Goal: Information Seeking & Learning: Learn about a topic

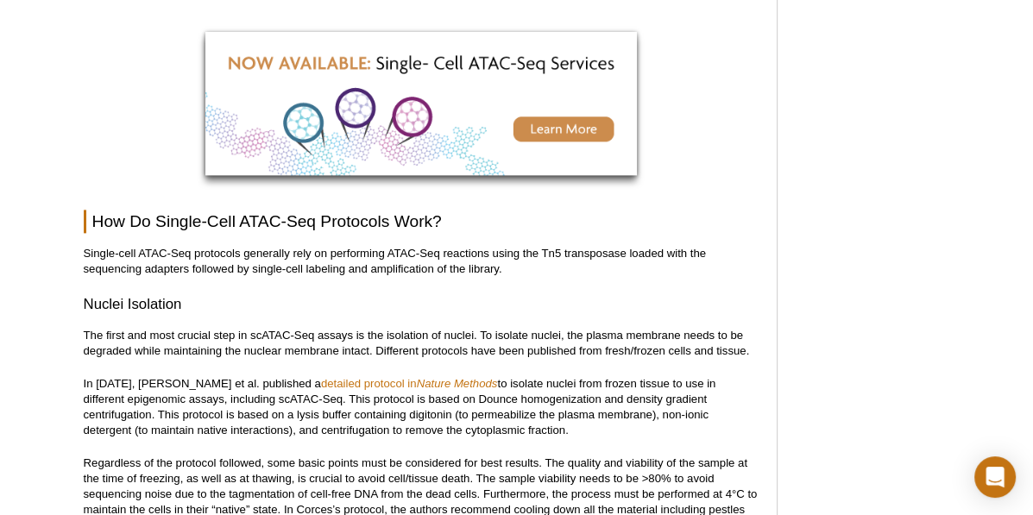
scroll to position [1754, 0]
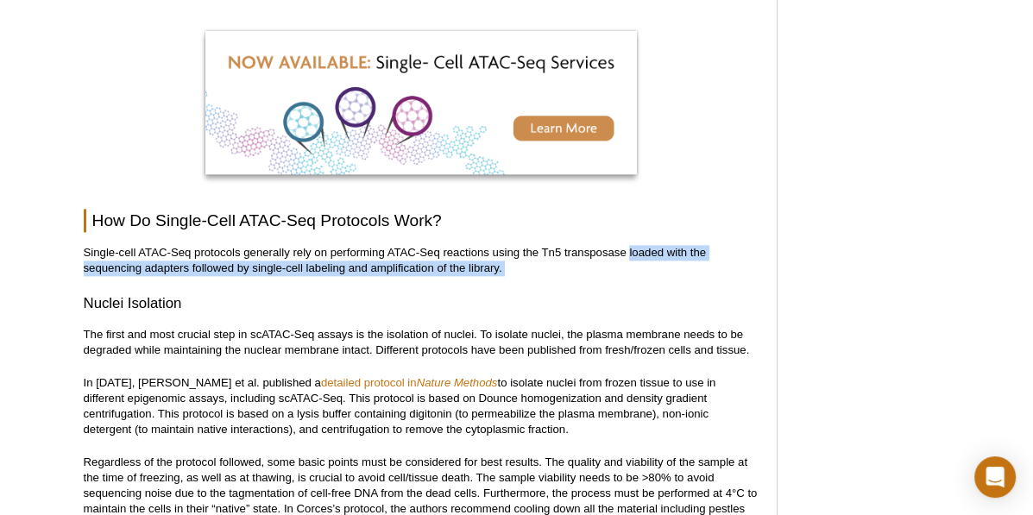
drag, startPoint x: 628, startPoint y: 234, endPoint x: 586, endPoint y: 262, distance: 51.0
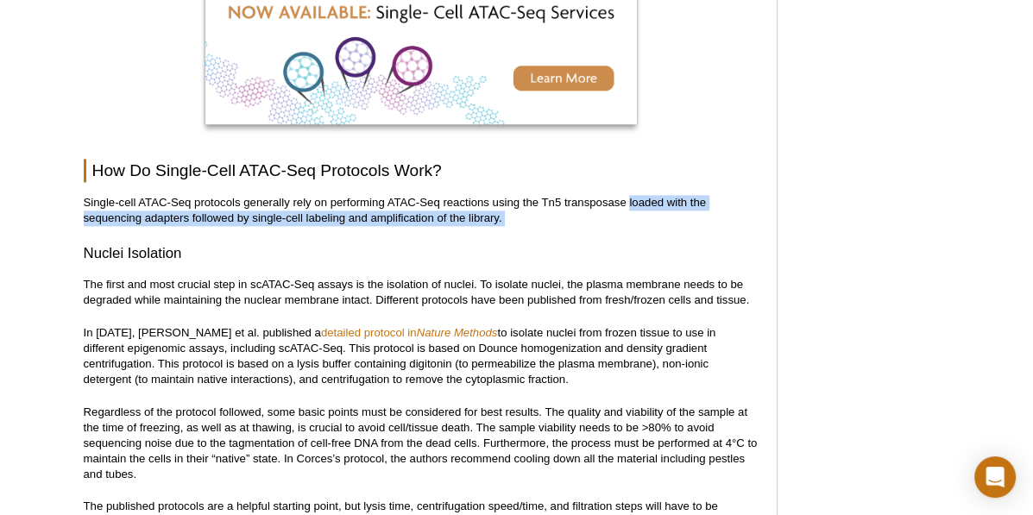
scroll to position [1804, 0]
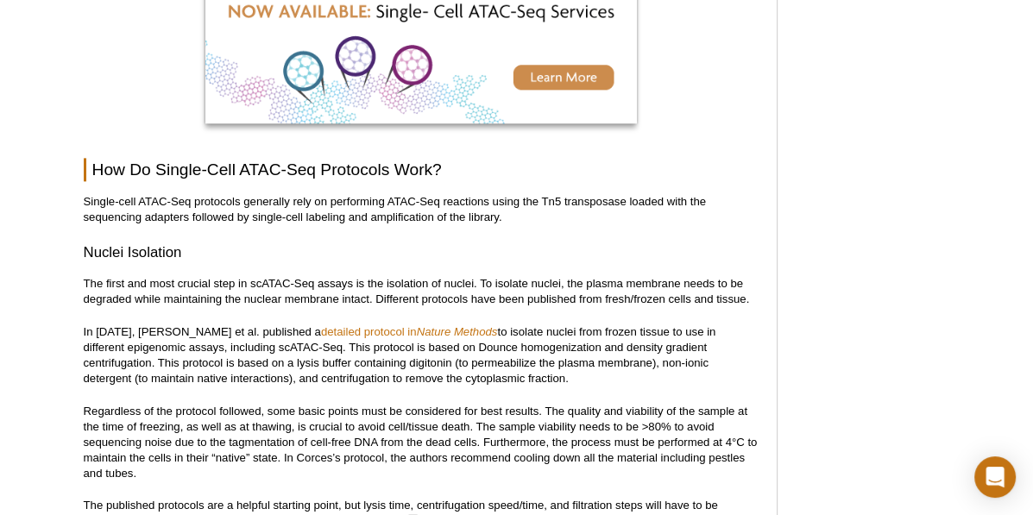
drag, startPoint x: 281, startPoint y: 204, endPoint x: 265, endPoint y: 204, distance: 16.4
click at [280, 204] on p "Single-cell ATAC-Seq protocols generally rely on performing ATAC-Seq reactions …" at bounding box center [422, 209] width 676 height 31
drag, startPoint x: 249, startPoint y: 203, endPoint x: 352, endPoint y: 200, distance: 103.6
click at [352, 200] on p "Single-cell ATAC-Seq protocols generally rely on performing ATAC-Seq reactions …" at bounding box center [422, 209] width 676 height 31
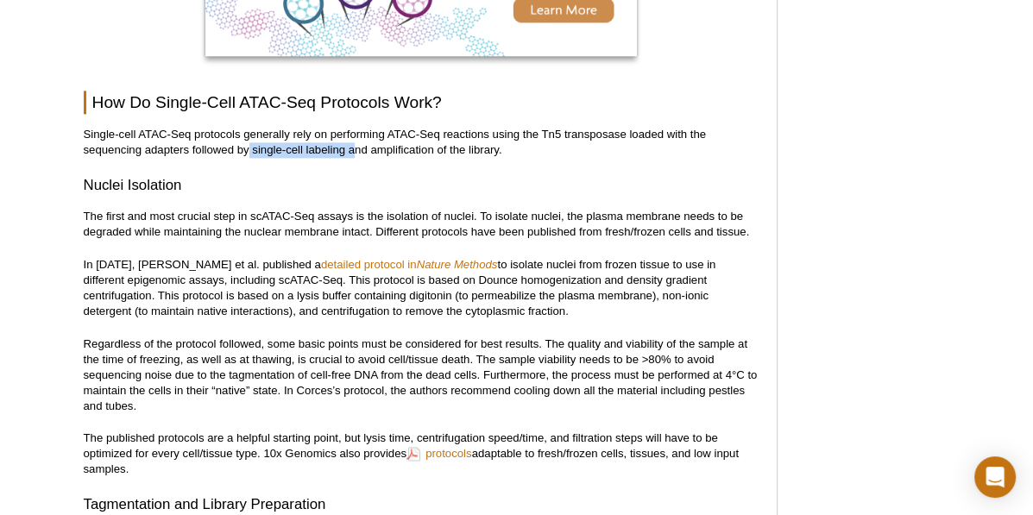
scroll to position [1881, 0]
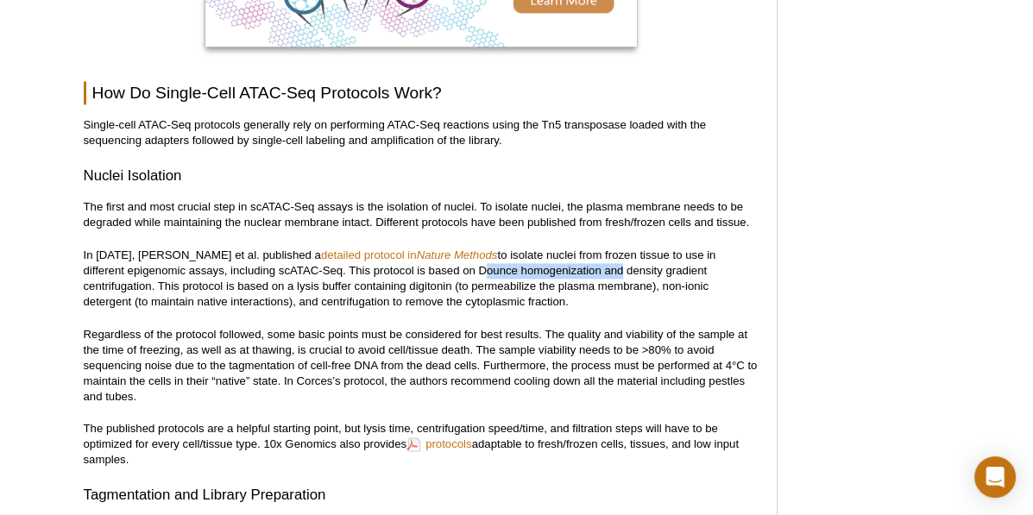
drag, startPoint x: 435, startPoint y: 254, endPoint x: 572, endPoint y: 252, distance: 137.2
click at [572, 252] on p "In [DATE], [PERSON_NAME] et al. published a detailed protocol in Nature Methods…" at bounding box center [422, 279] width 676 height 62
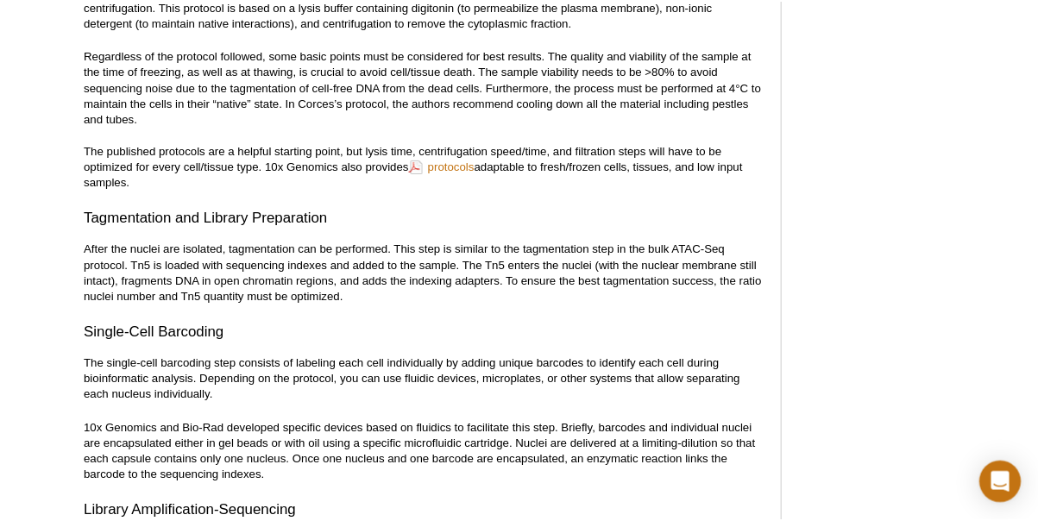
scroll to position [2161, 0]
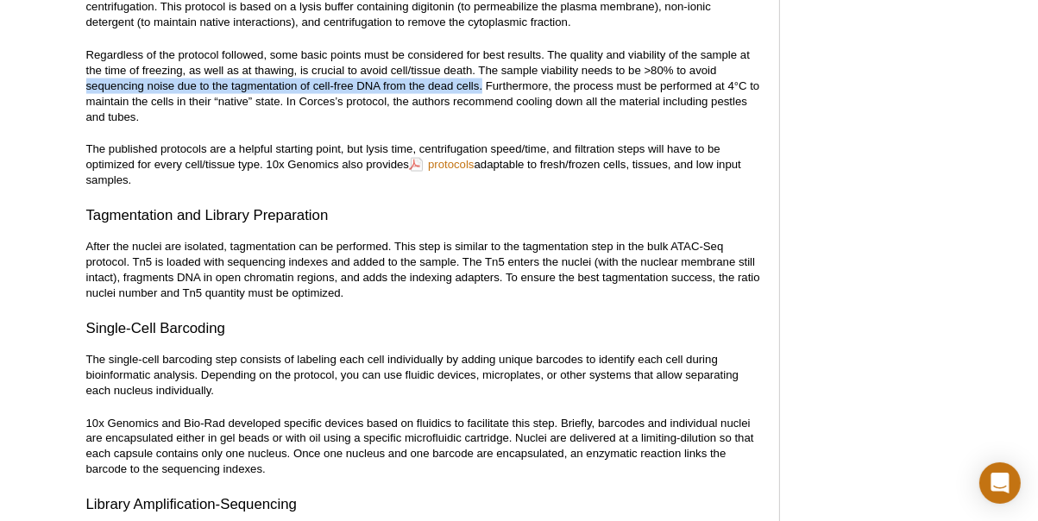
drag, startPoint x: 82, startPoint y: 67, endPoint x: 483, endPoint y: 71, distance: 401.3
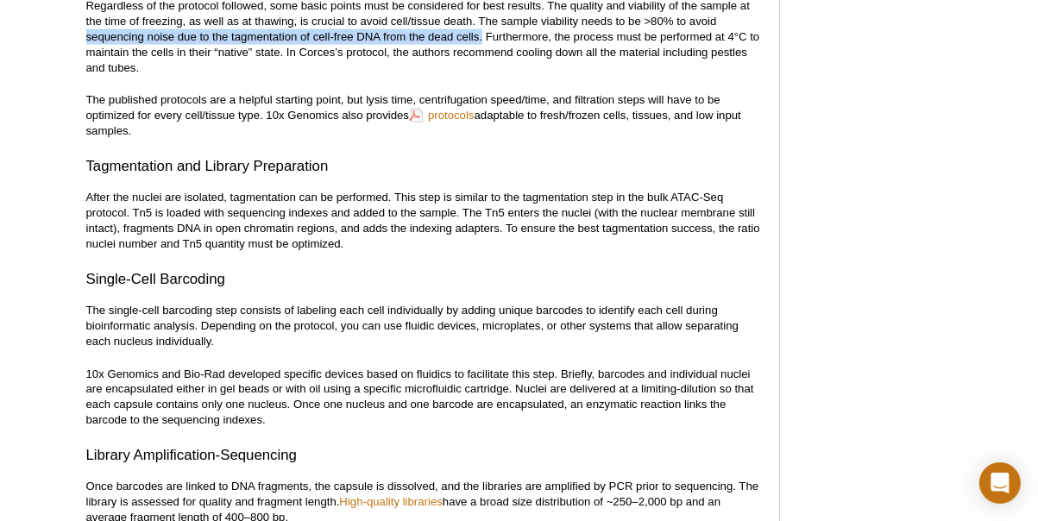
scroll to position [2212, 0]
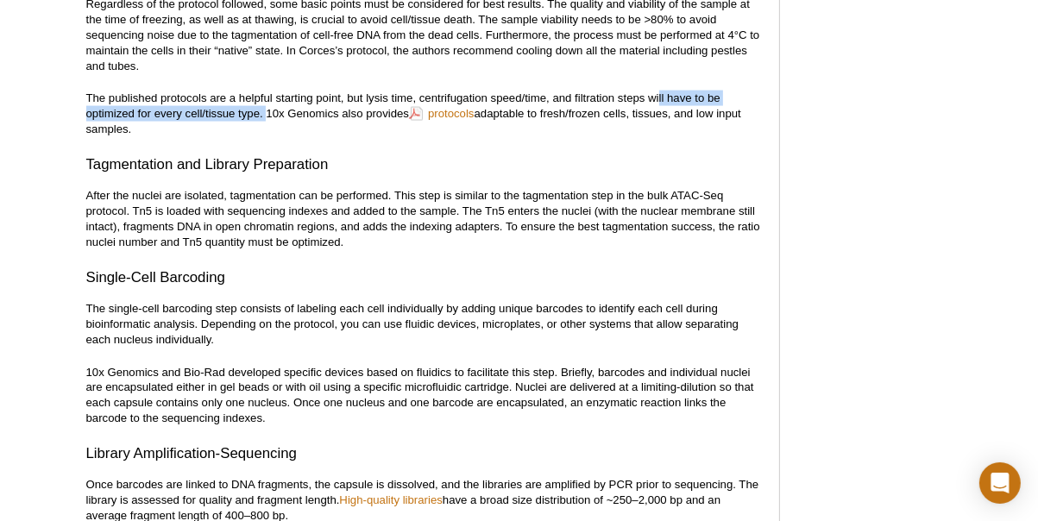
drag, startPoint x: 658, startPoint y: 78, endPoint x: 267, endPoint y: 100, distance: 392.4
click at [267, 100] on p "The published protocols are a helpful starting point, but lysis time, centrifug…" at bounding box center [424, 114] width 676 height 47
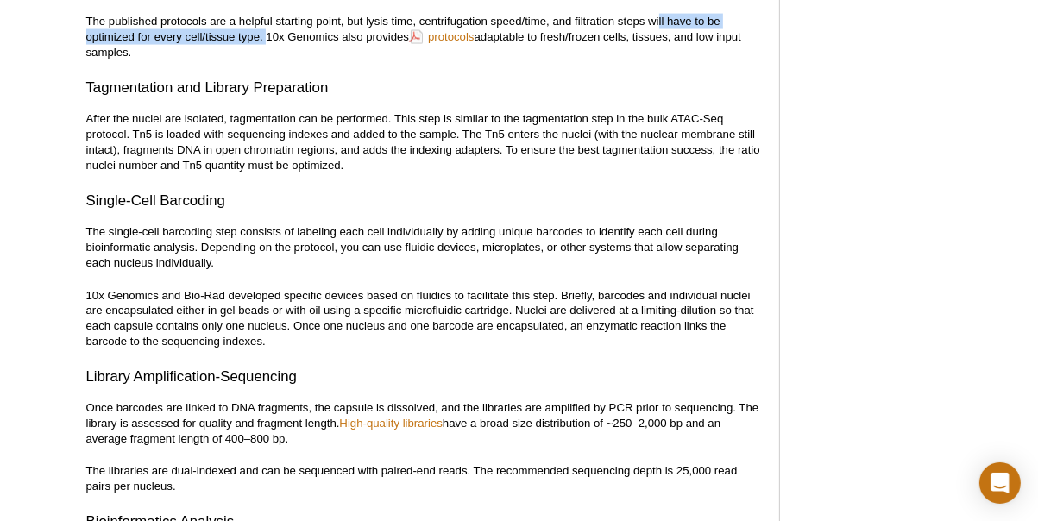
scroll to position [2292, 0]
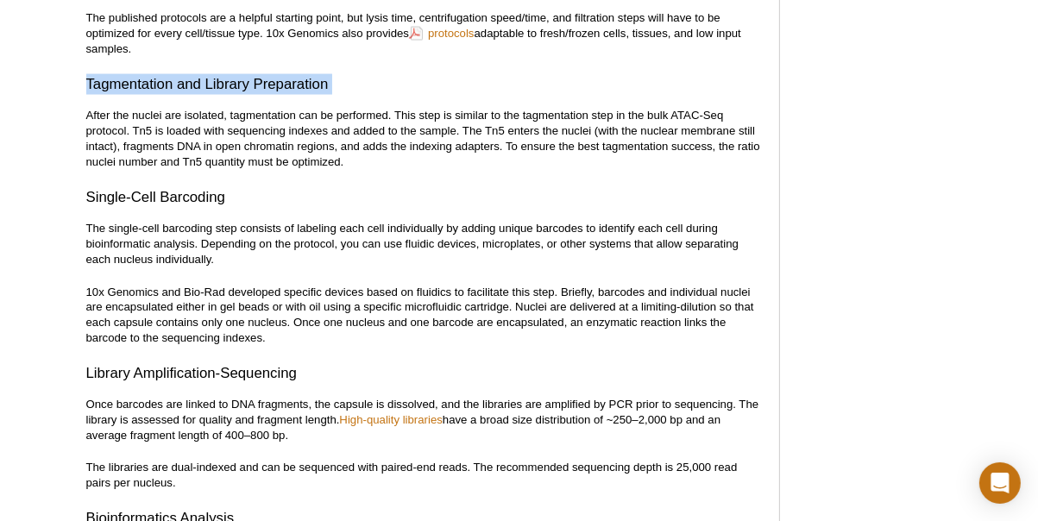
drag, startPoint x: 87, startPoint y: 67, endPoint x: 350, endPoint y: 90, distance: 264.2
click at [378, 84] on div "<< Back to MOTIFvations Blog Home Page Beginner’s Guide to Understanding Single…" at bounding box center [424, 430] width 676 height 5160
drag, startPoint x: 232, startPoint y: 99, endPoint x: 216, endPoint y: 95, distance: 17.0
click at [231, 108] on p "After the nuclei are isolated, tagmentation can be performed. This step is simi…" at bounding box center [424, 139] width 676 height 62
drag, startPoint x: 191, startPoint y: 97, endPoint x: 258, endPoint y: 104, distance: 67.8
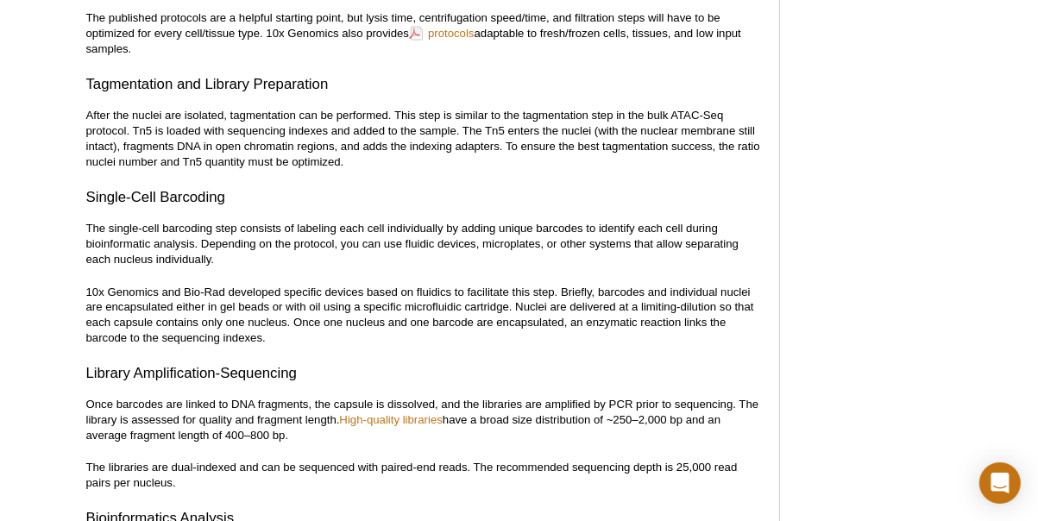
click at [299, 108] on p "After the nuclei are isolated, tagmentation can be performed. This step is simi…" at bounding box center [424, 139] width 676 height 62
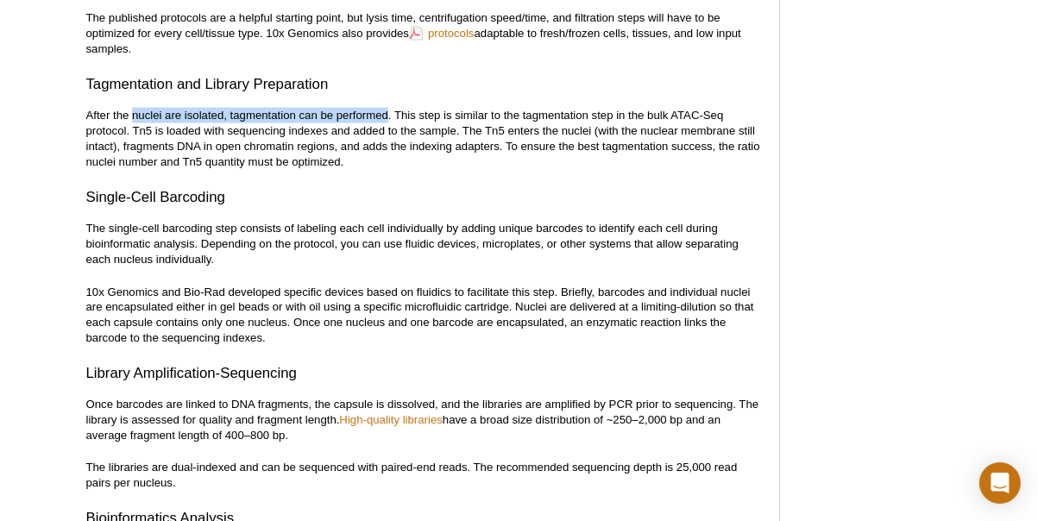
drag, startPoint x: 134, startPoint y: 98, endPoint x: 337, endPoint y: 80, distance: 203.6
click at [387, 108] on p "After the nuclei are isolated, tagmentation can be performed. This step is simi…" at bounding box center [424, 139] width 676 height 62
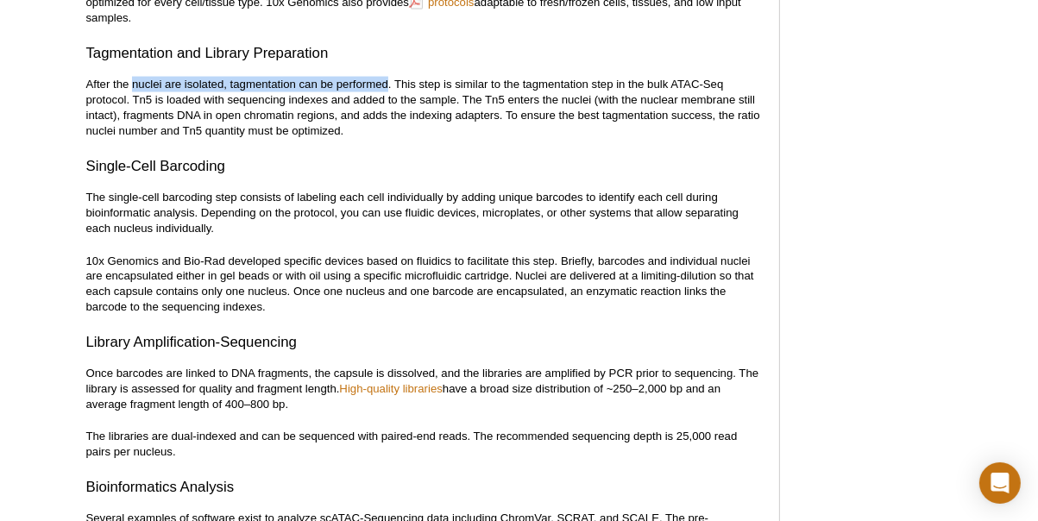
scroll to position [2332, 0]
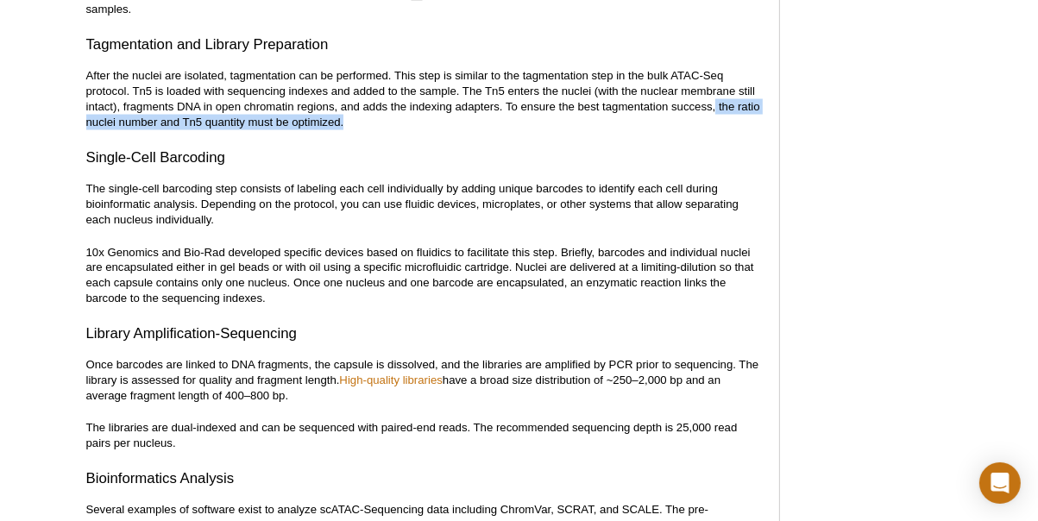
drag, startPoint x: 717, startPoint y: 90, endPoint x: 368, endPoint y: 95, distance: 349.5
click at [368, 101] on p "After the nuclei are isolated, tagmentation can be performed. This step is simi…" at bounding box center [424, 99] width 676 height 62
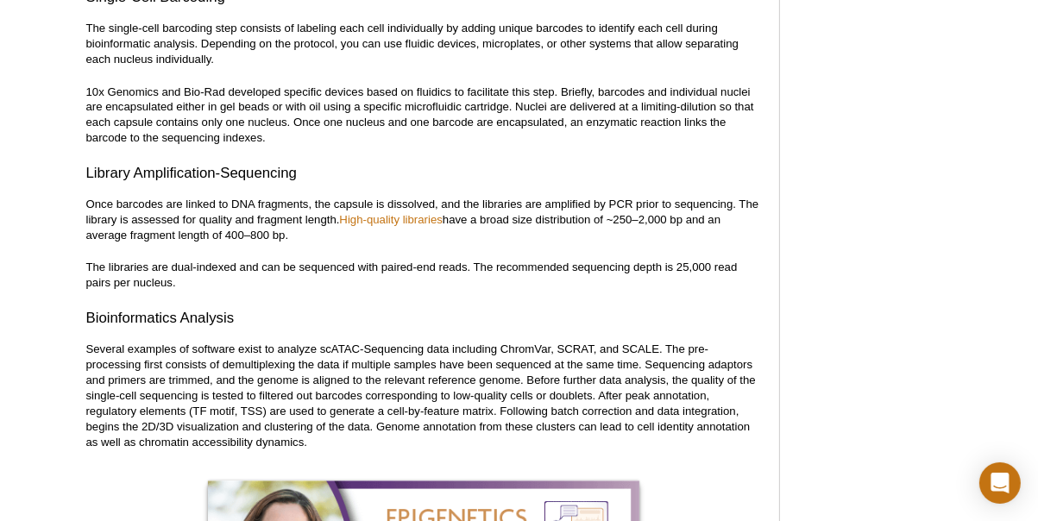
scroll to position [2493, 0]
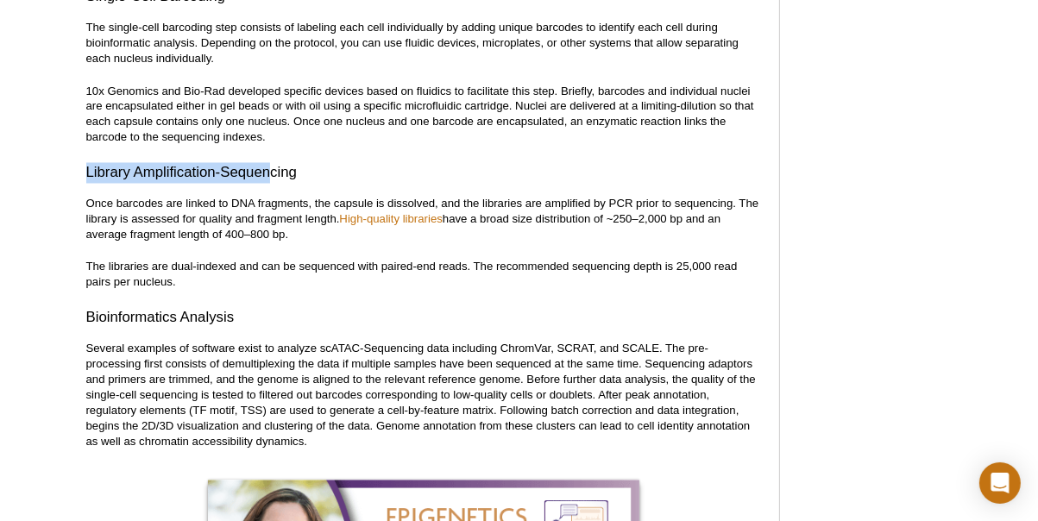
drag, startPoint x: 83, startPoint y: 151, endPoint x: 268, endPoint y: 152, distance: 184.7
click at [268, 152] on div "<< Back to MOTIFvations Blog Home Page Beginner’s Guide to Understanding Single…" at bounding box center [438, 325] width 720 height 5372
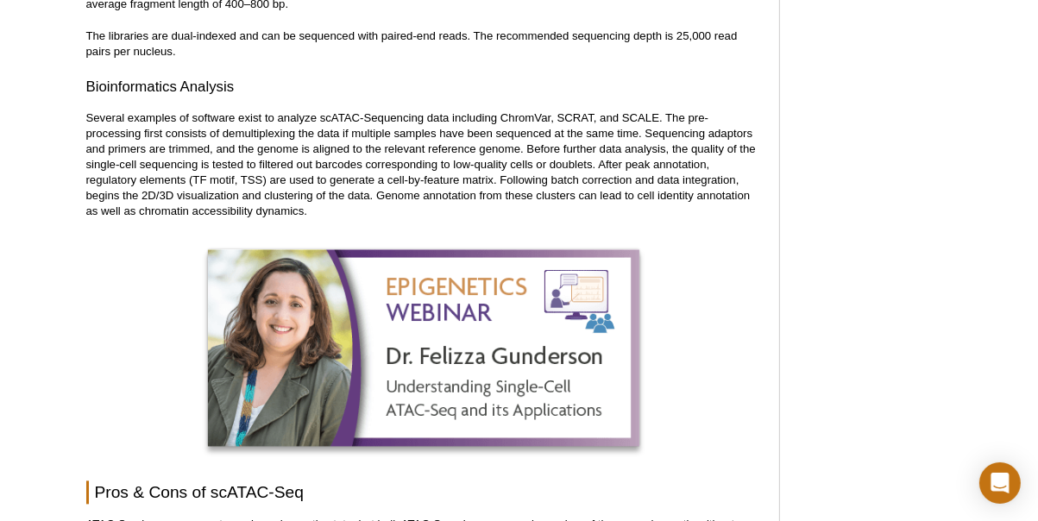
scroll to position [2727, 0]
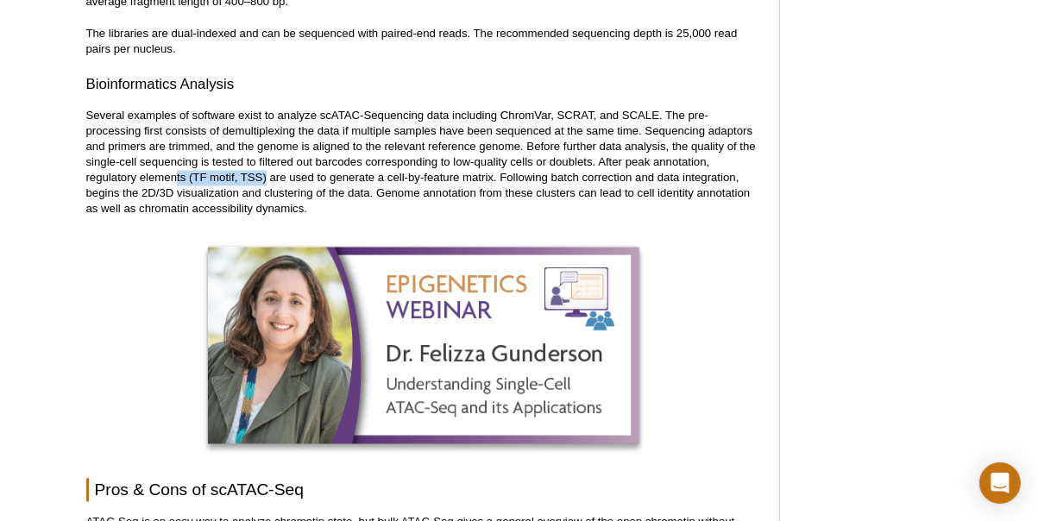
drag, startPoint x: 178, startPoint y: 158, endPoint x: 265, endPoint y: 161, distance: 87.2
click at [265, 161] on p "Several examples of software exist to analyze scATAC-Sequencing data including …" at bounding box center [424, 162] width 676 height 109
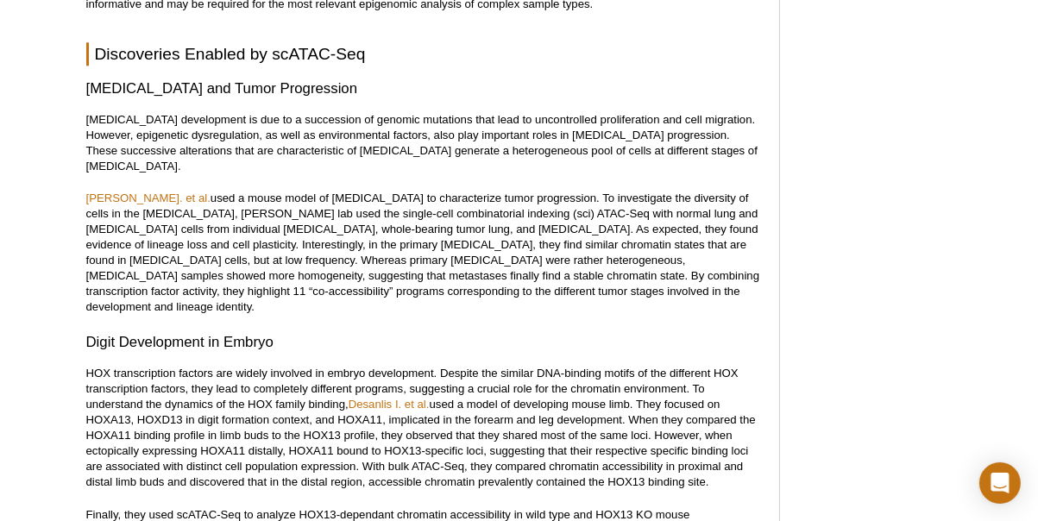
scroll to position [3468, 0]
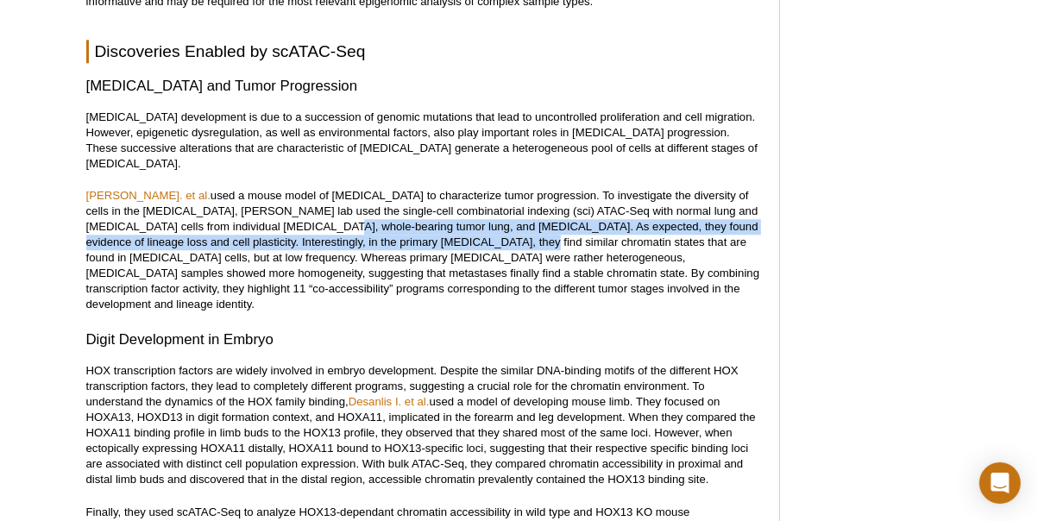
drag, startPoint x: 237, startPoint y: 194, endPoint x: 415, endPoint y: 204, distance: 178.0
click at [415, 204] on p "[PERSON_NAME]. et al. used a mouse model of [MEDICAL_DATA] to characterize tumo…" at bounding box center [424, 250] width 676 height 124
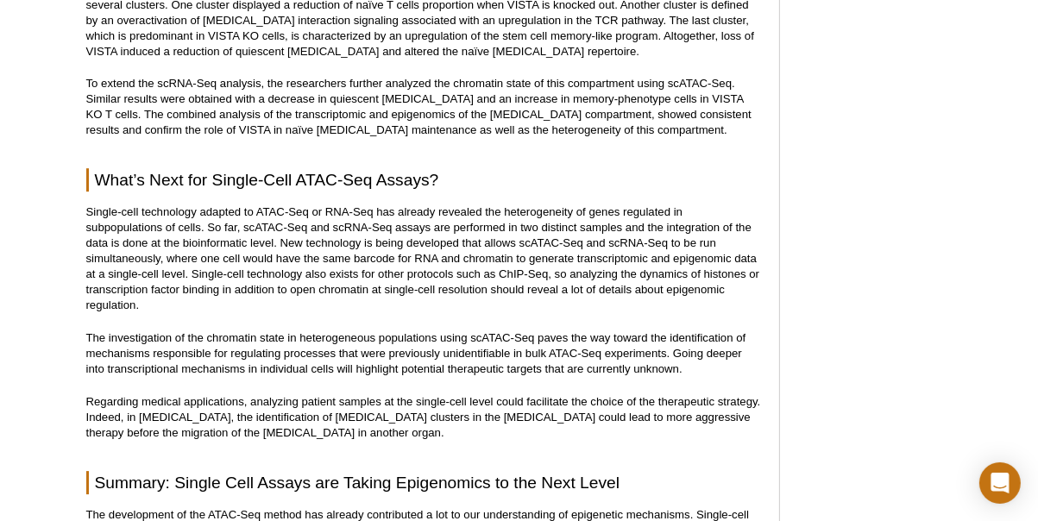
scroll to position [4172, 0]
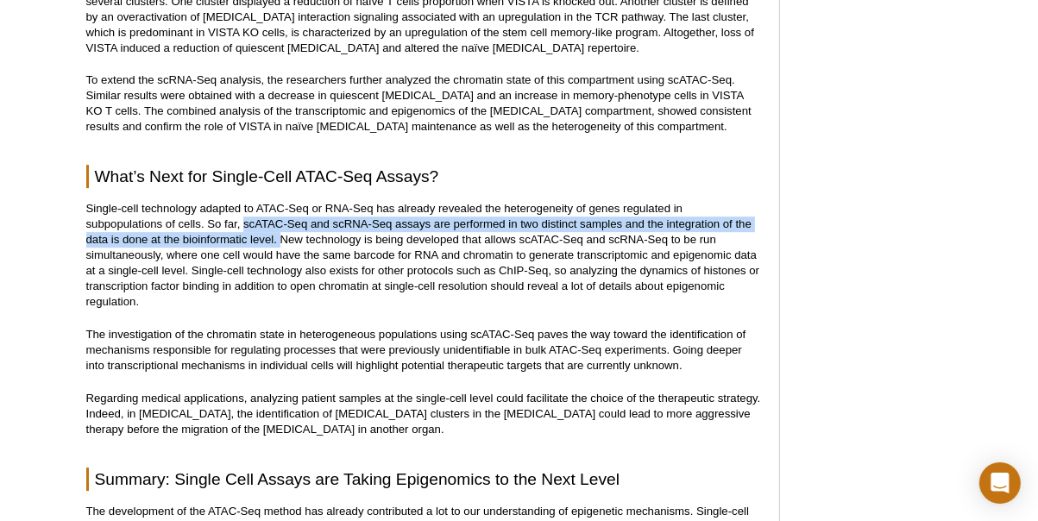
drag, startPoint x: 245, startPoint y: 173, endPoint x: 279, endPoint y: 193, distance: 39.1
click at [279, 201] on p "Single-cell technology adapted to ATAC-Seq or RNA-Seq has already revealed the …" at bounding box center [424, 255] width 676 height 109
click at [280, 201] on p "Single-cell technology adapted to ATAC-Seq or RNA-Seq has already revealed the …" at bounding box center [424, 255] width 676 height 109
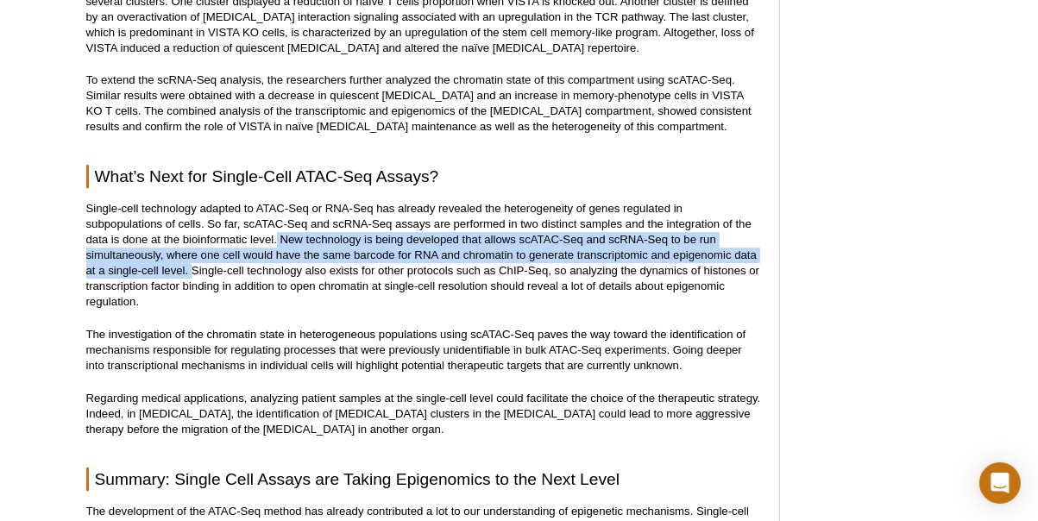
drag, startPoint x: 277, startPoint y: 192, endPoint x: 191, endPoint y: 219, distance: 90.6
click at [191, 219] on p "Single-cell technology adapted to ATAC-Seq or RNA-Seq has already revealed the …" at bounding box center [424, 255] width 676 height 109
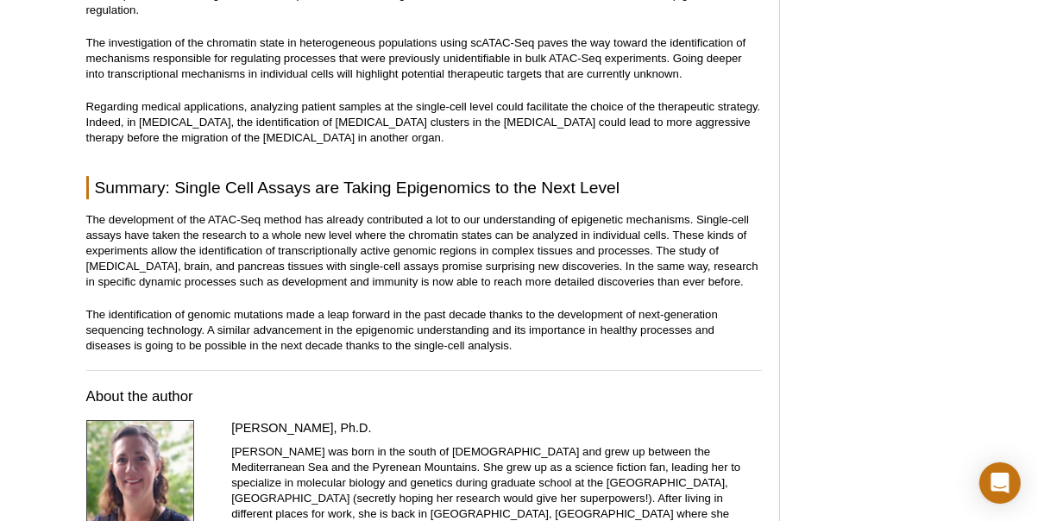
scroll to position [4475, 0]
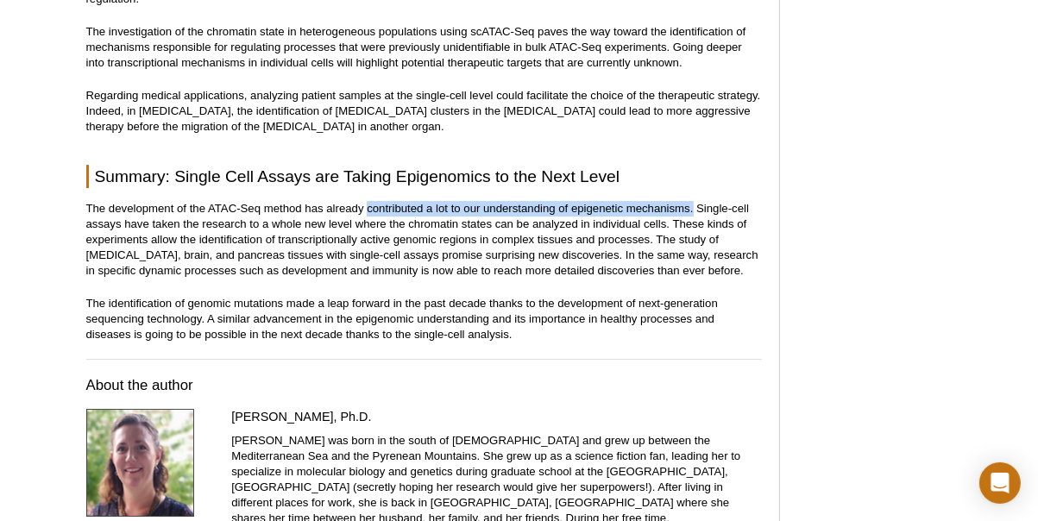
drag, startPoint x: 368, startPoint y: 158, endPoint x: 690, endPoint y: 167, distance: 322.9
click at [695, 201] on p "The development of the ATAC-Seq method has already contributed a lot to our und…" at bounding box center [424, 240] width 676 height 78
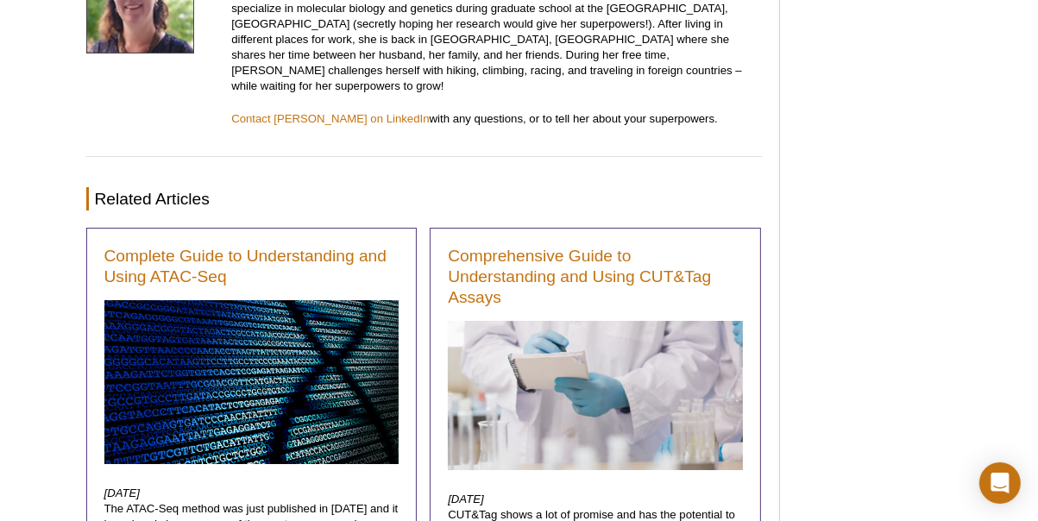
scroll to position [4947, 0]
